Goal: Find specific fact: Locate a discrete piece of known information

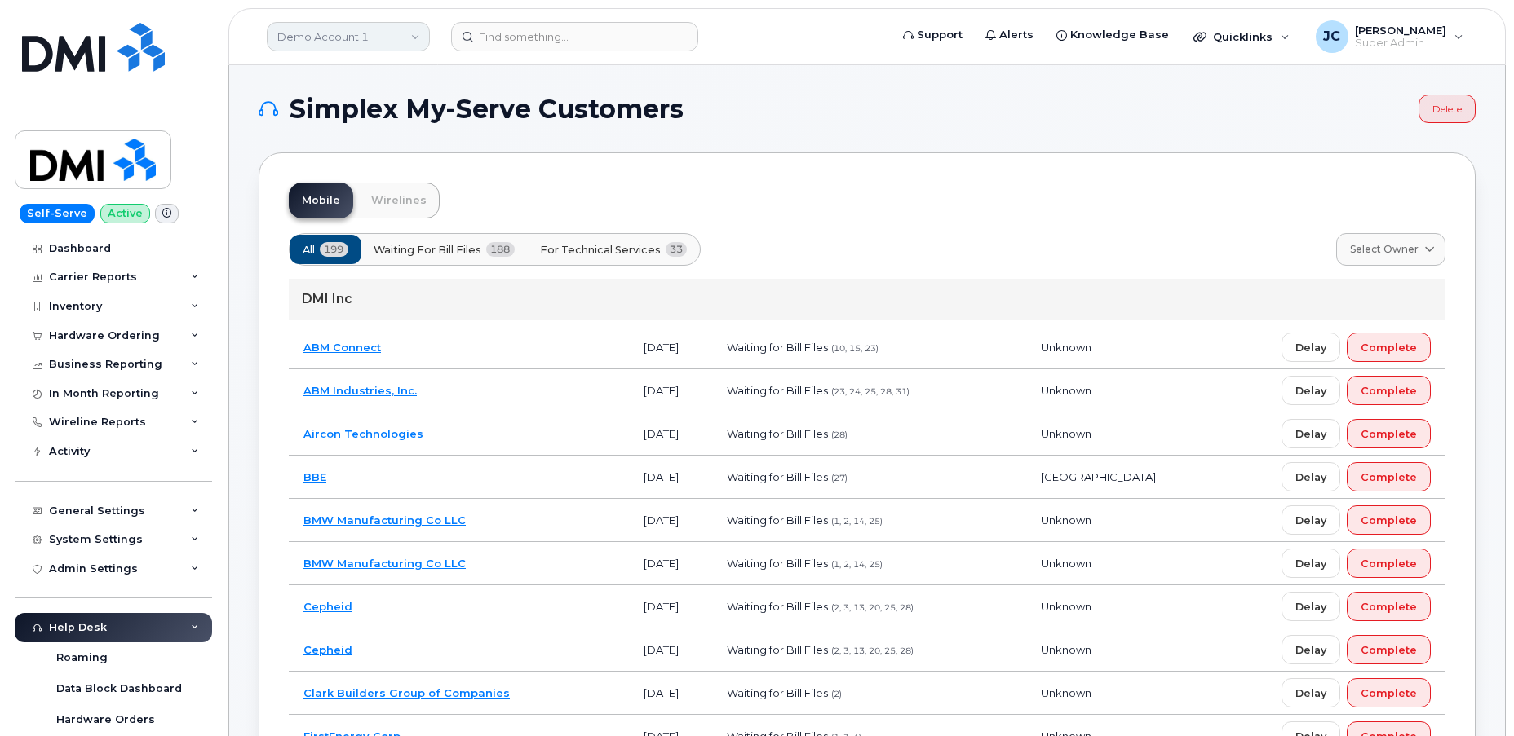
click at [334, 22] on link "Demo Account 1" at bounding box center [348, 36] width 163 height 29
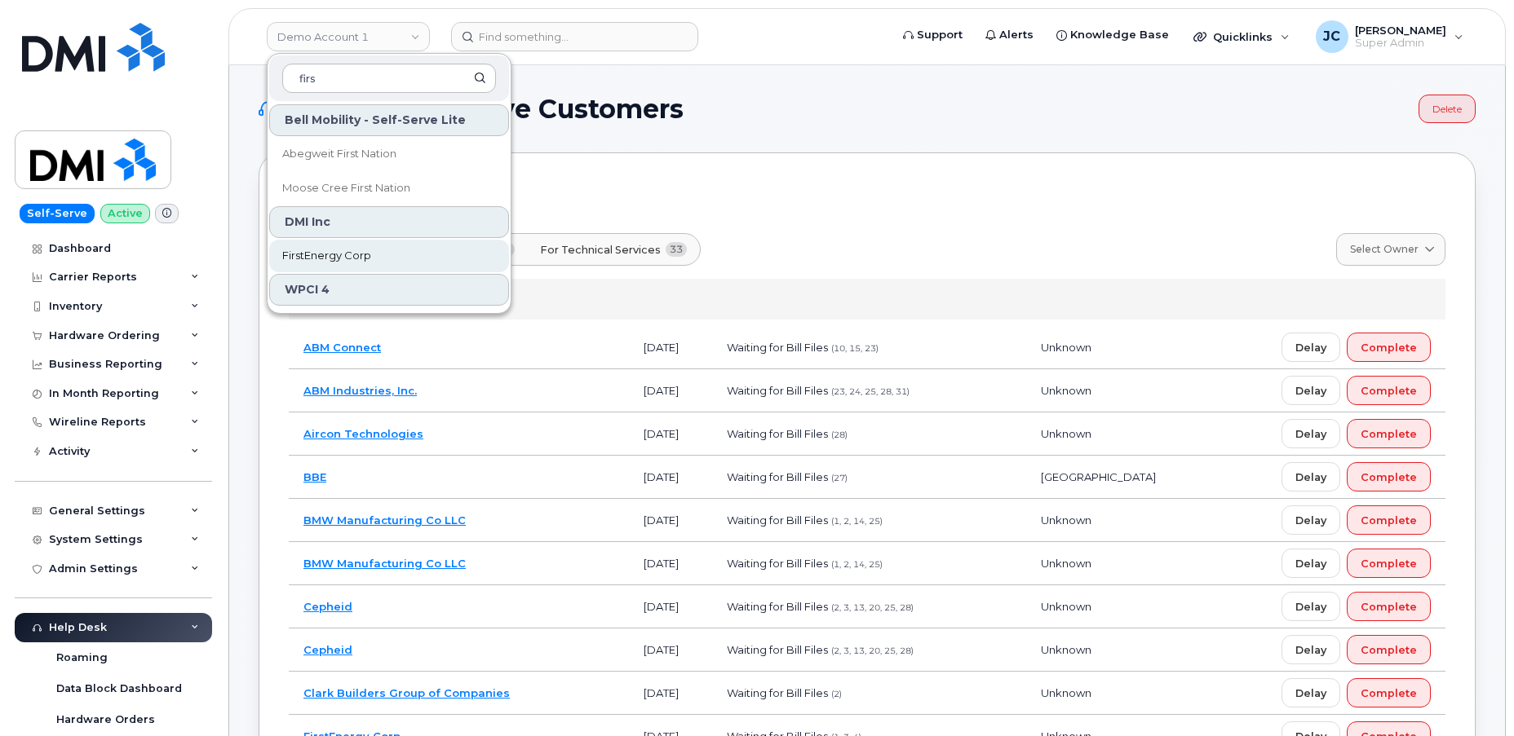
type input "firs"
click at [372, 254] on link "FirstEnergy Corp" at bounding box center [389, 256] width 240 height 33
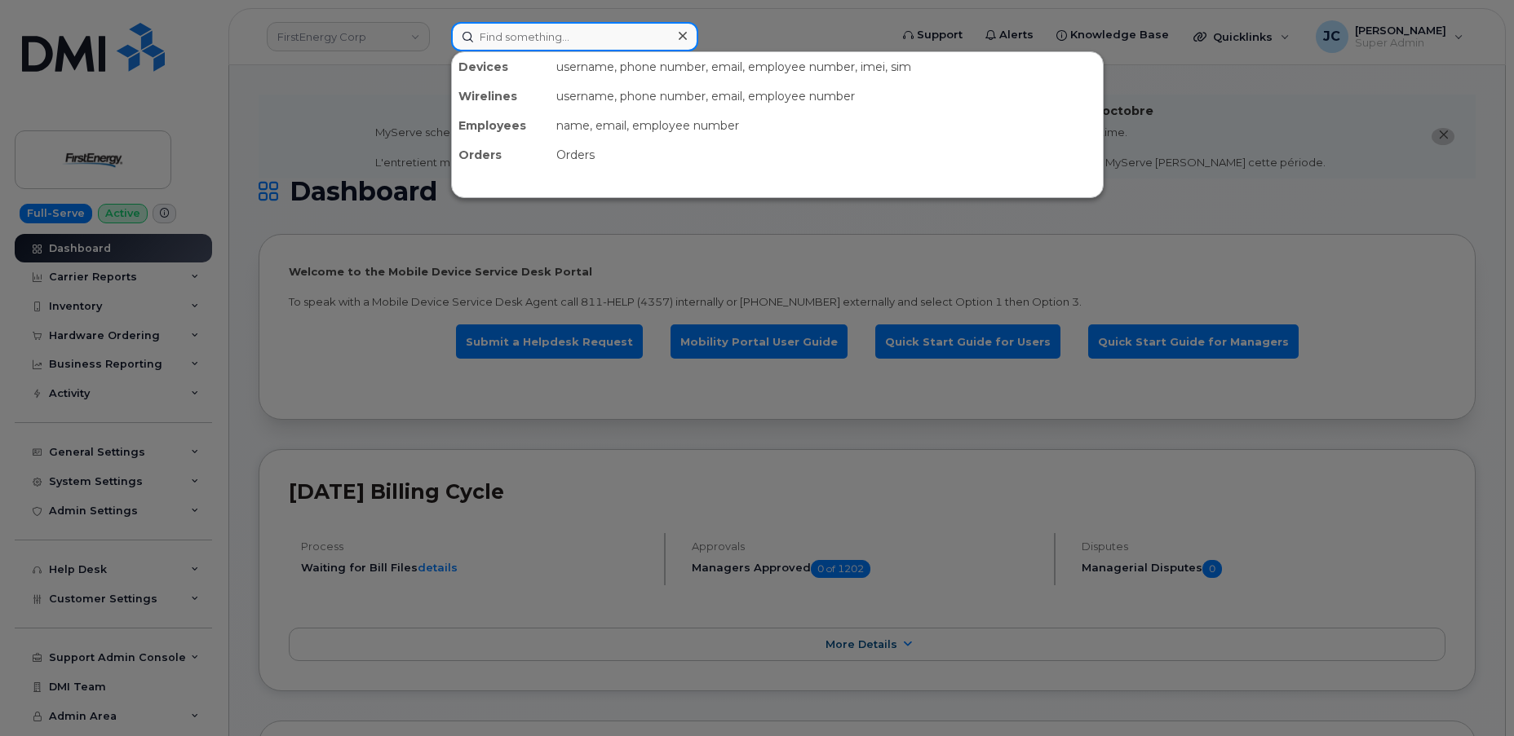
click at [573, 31] on input at bounding box center [574, 36] width 247 height 29
paste input "19.262.4747"
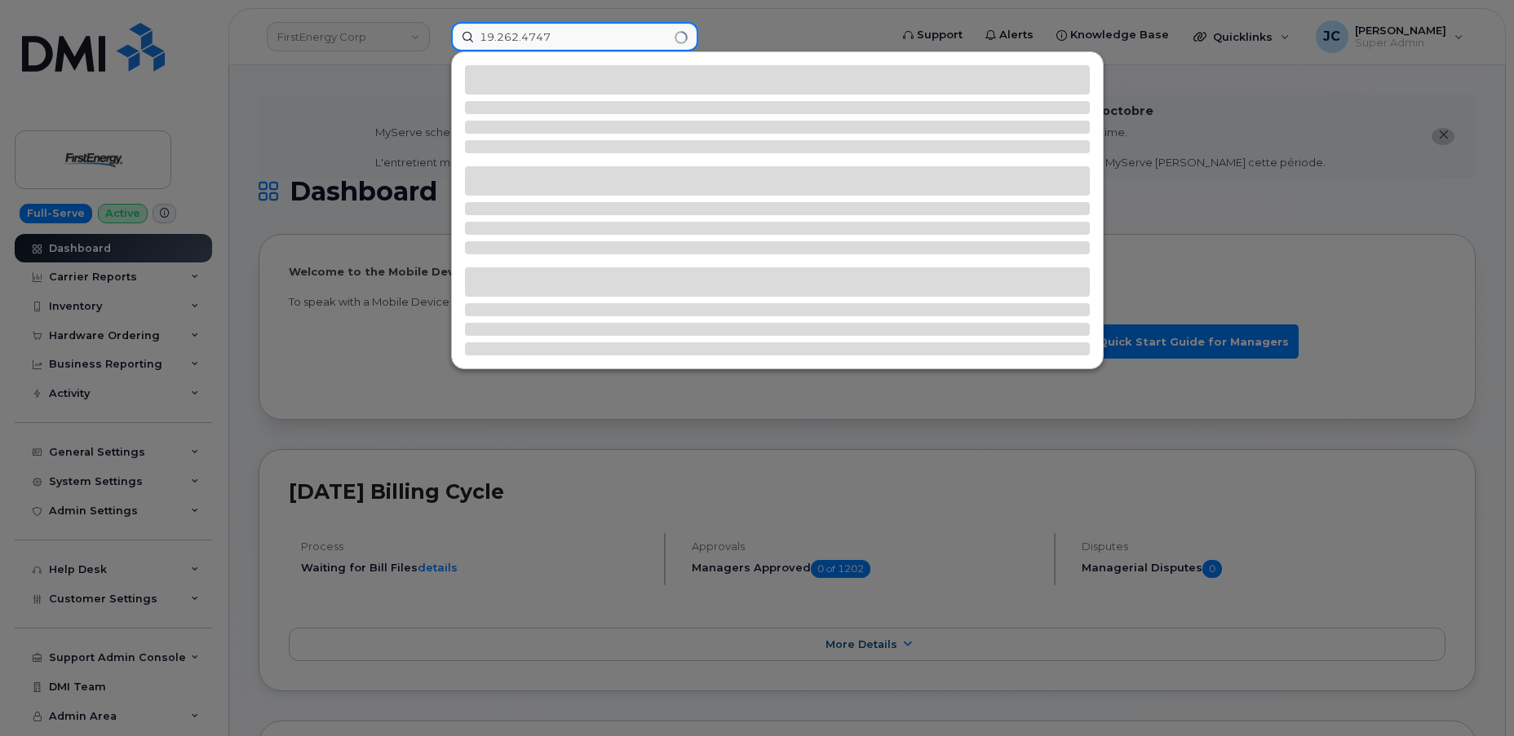
click at [483, 38] on input "19.262.4747" at bounding box center [574, 36] width 247 height 29
drag, startPoint x: 479, startPoint y: 41, endPoint x: 479, endPoint y: 51, distance: 10.6
click at [479, 41] on input "19.262.4747" at bounding box center [574, 36] width 247 height 29
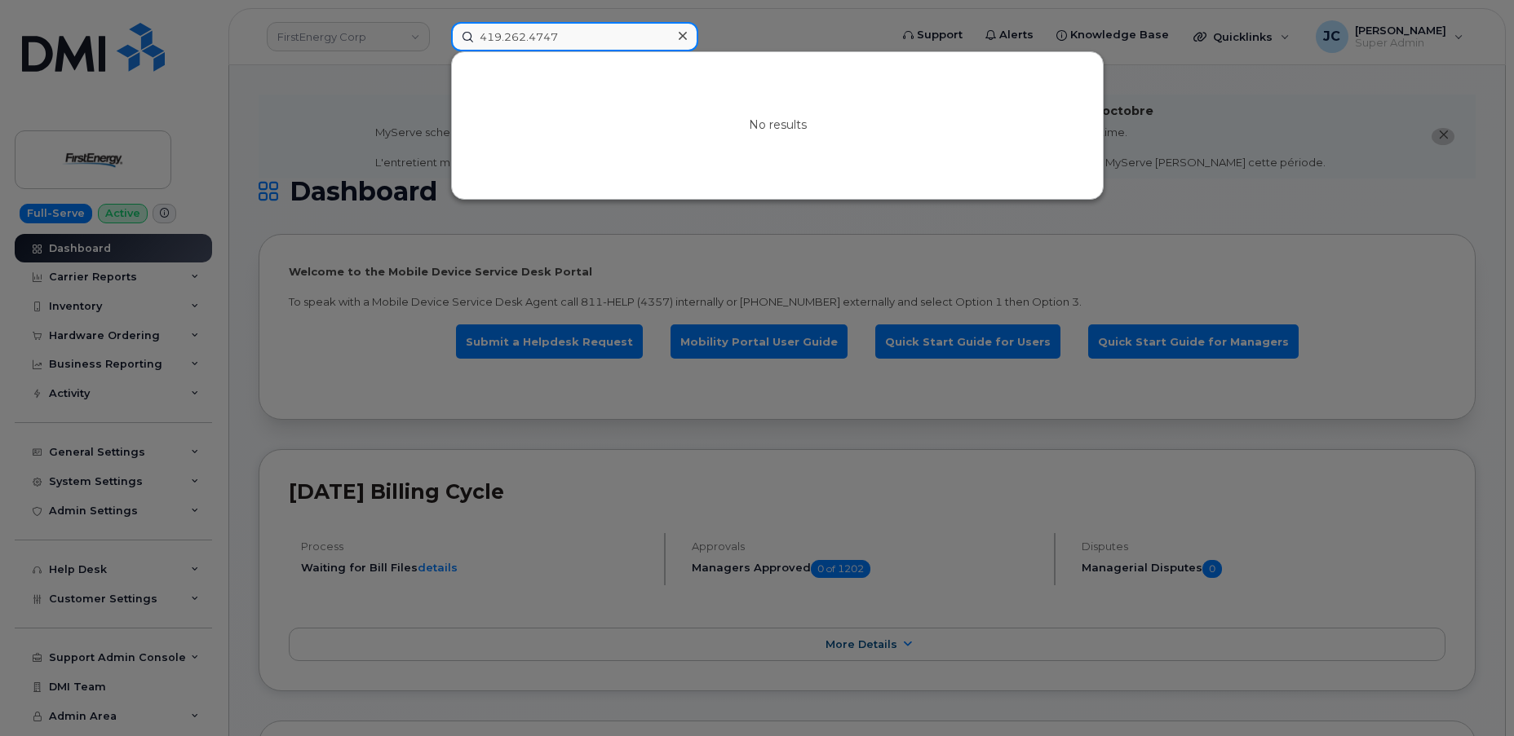
drag, startPoint x: 568, startPoint y: 34, endPoint x: 402, endPoint y: 22, distance: 166.0
click at [438, 22] on div "419.262.4747 No results" at bounding box center [664, 36] width 453 height 29
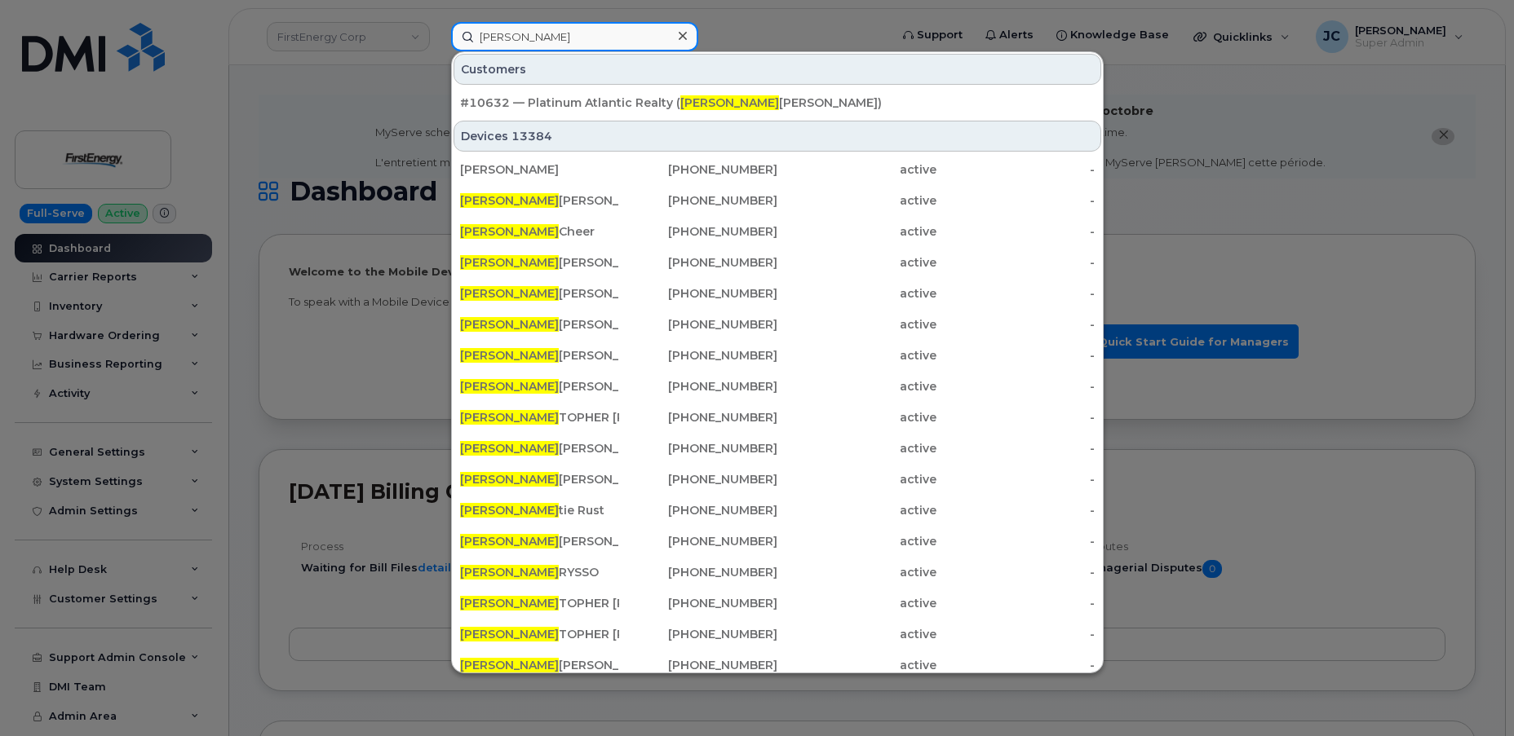
type input "[PERSON_NAME]"
click at [685, 39] on icon at bounding box center [682, 35] width 8 height 13
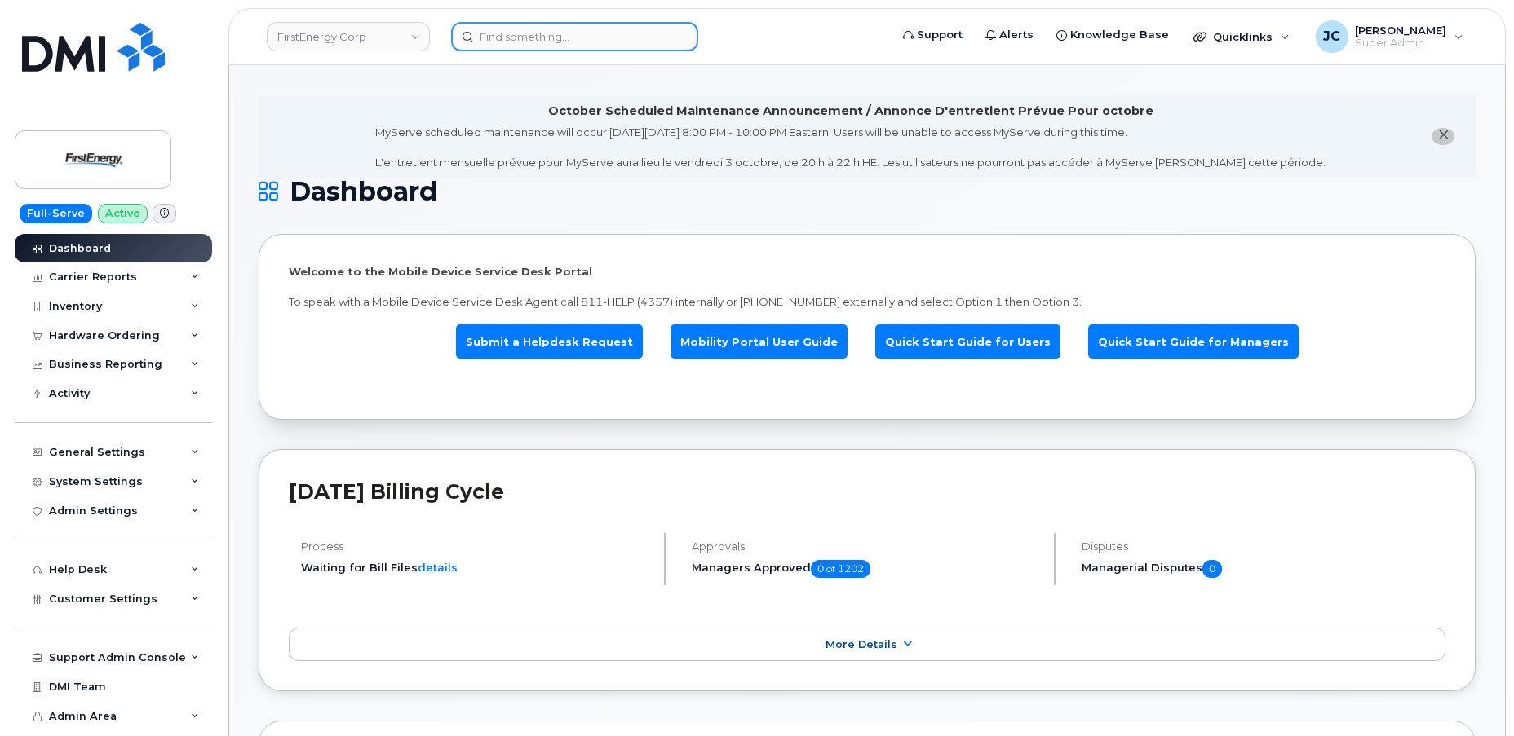
click at [580, 44] on input at bounding box center [574, 36] width 247 height 29
click at [515, 34] on input at bounding box center [574, 36] width 247 height 29
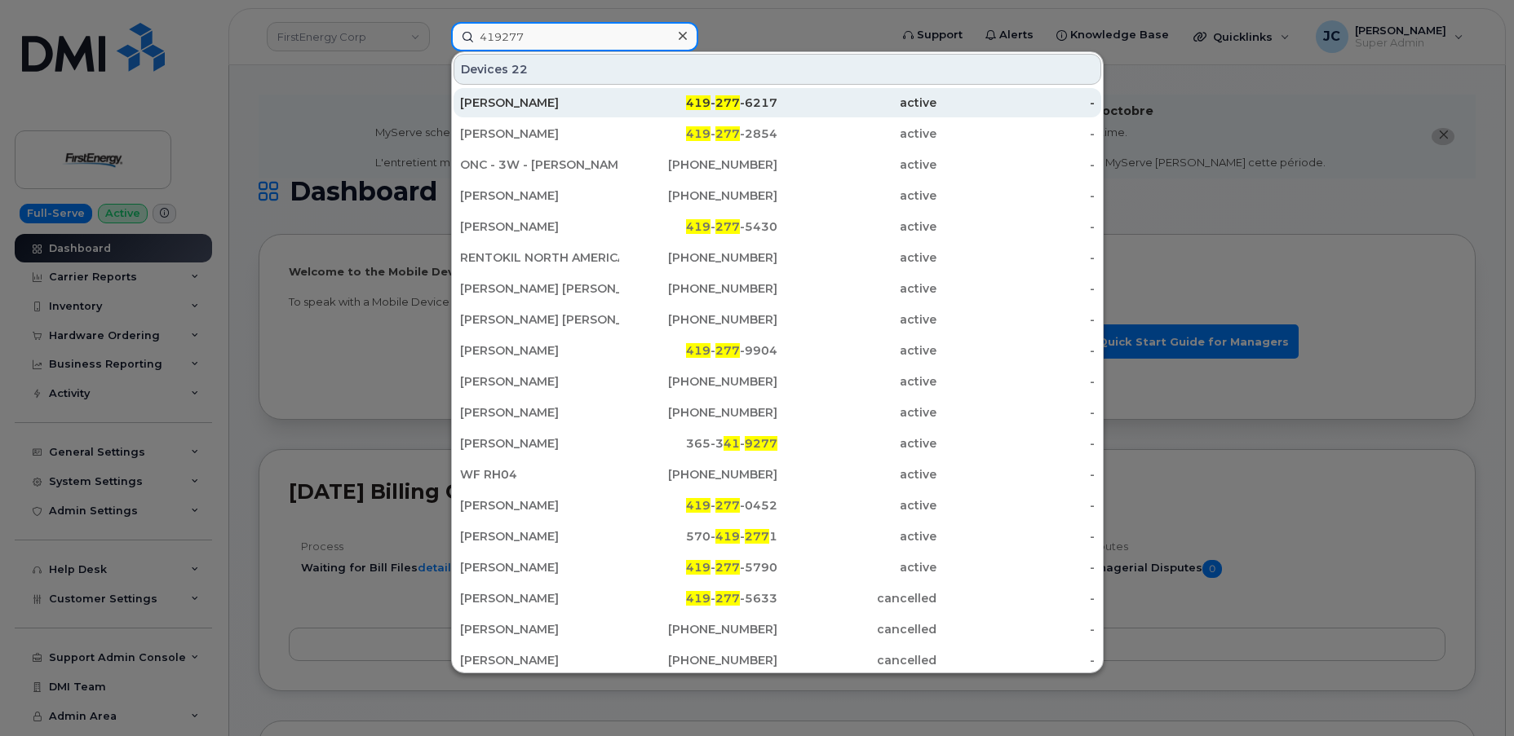
type input "419277"
click at [572, 100] on div "Christopher G Fleig" at bounding box center [539, 103] width 159 height 16
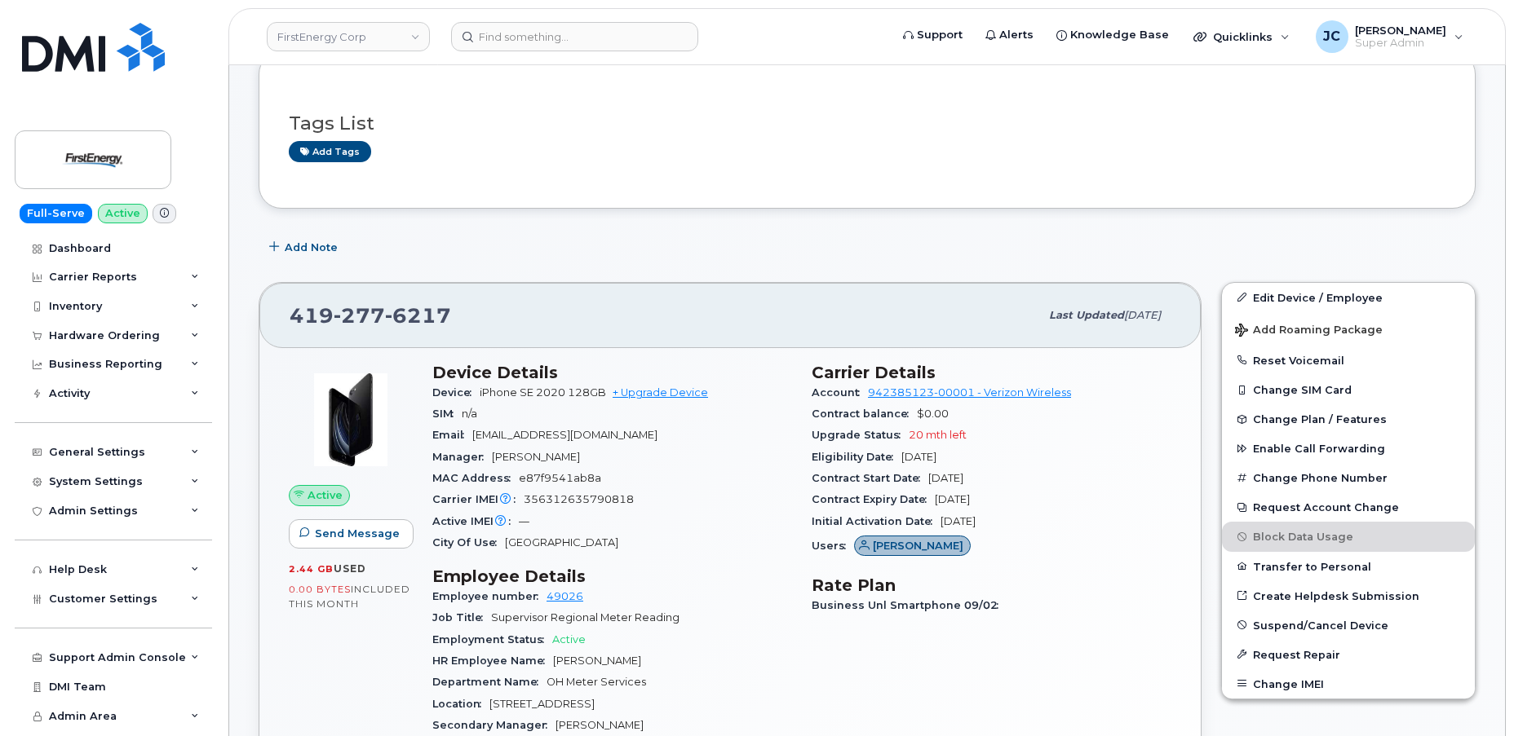
scroll to position [222, 0]
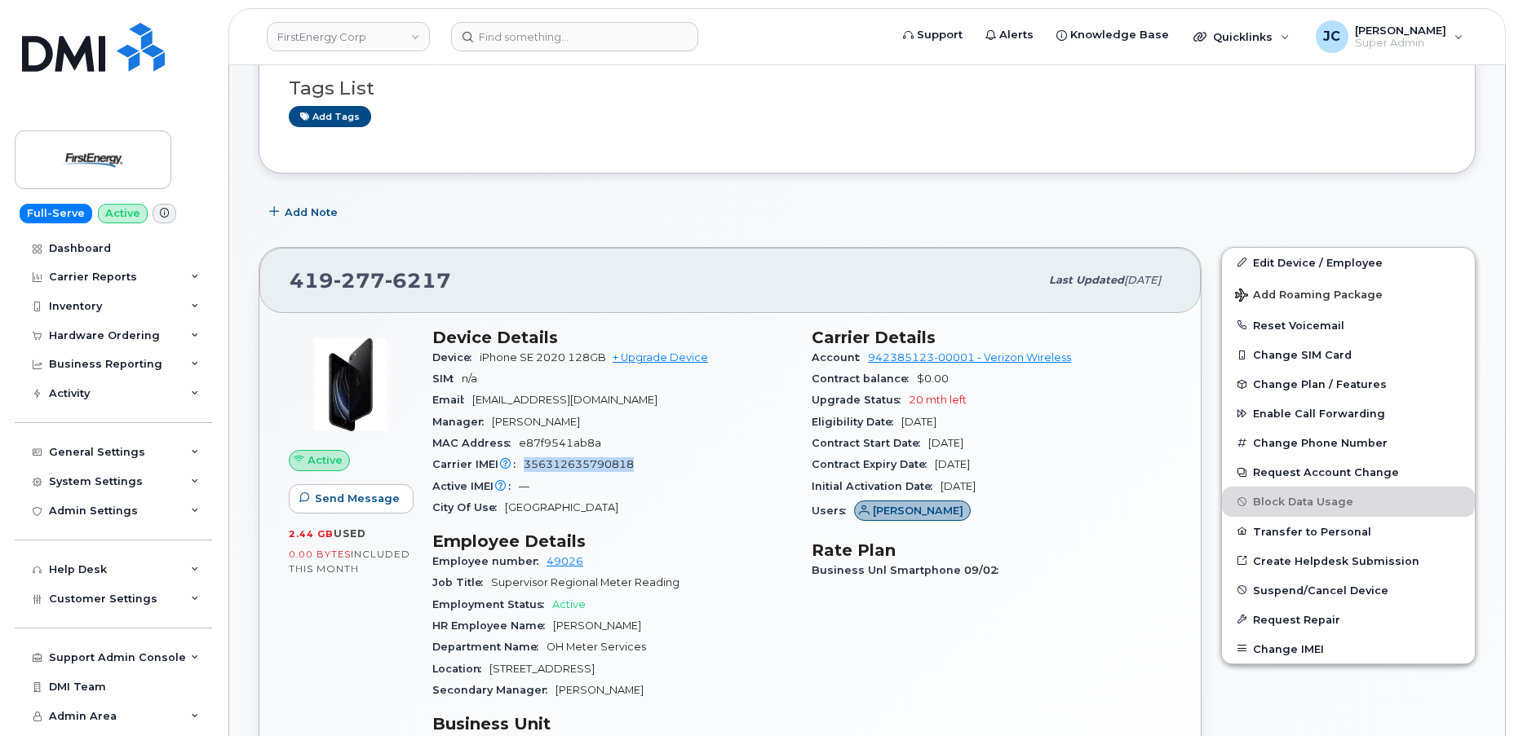
drag, startPoint x: 644, startPoint y: 464, endPoint x: 524, endPoint y: 466, distance: 120.7
click at [524, 466] on div "Carrier IMEI Carrier IMEI is reported during the last billing cycle or change o…" at bounding box center [612, 464] width 360 height 21
copy span "356312635790818"
drag, startPoint x: 480, startPoint y: 356, endPoint x: 609, endPoint y: 365, distance: 129.1
click at [609, 365] on div "Device iPhone SE 2020 128GB + Upgrade Device" at bounding box center [612, 357] width 360 height 21
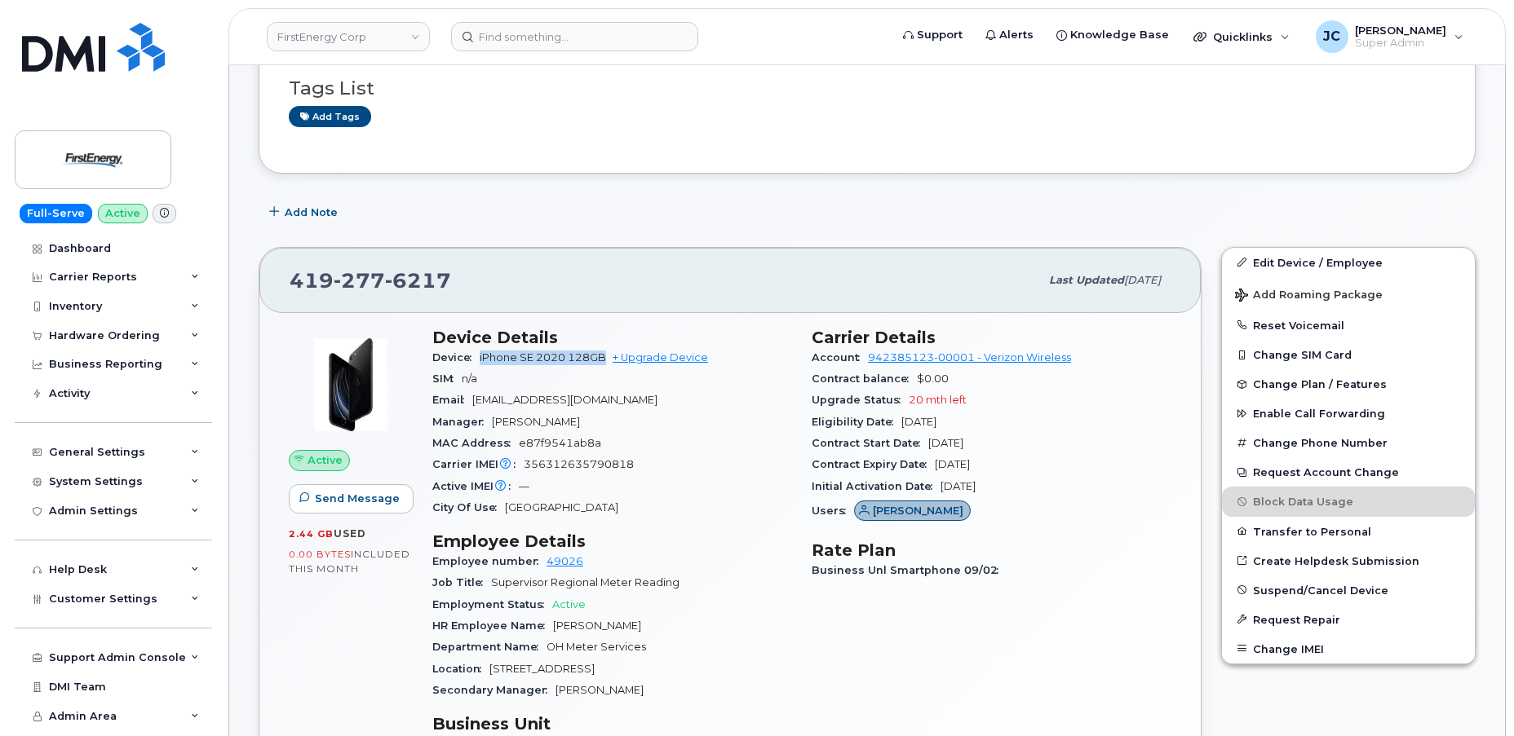
copy span "iPhone SE 2020 128GB"
